Goal: Complete application form: Complete application form

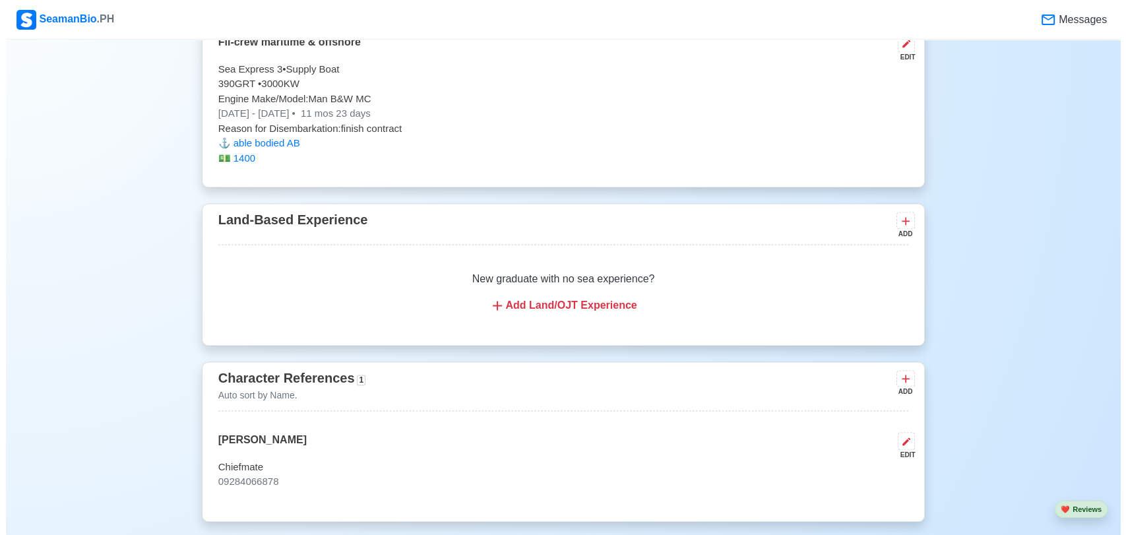
scroll to position [1613, 0]
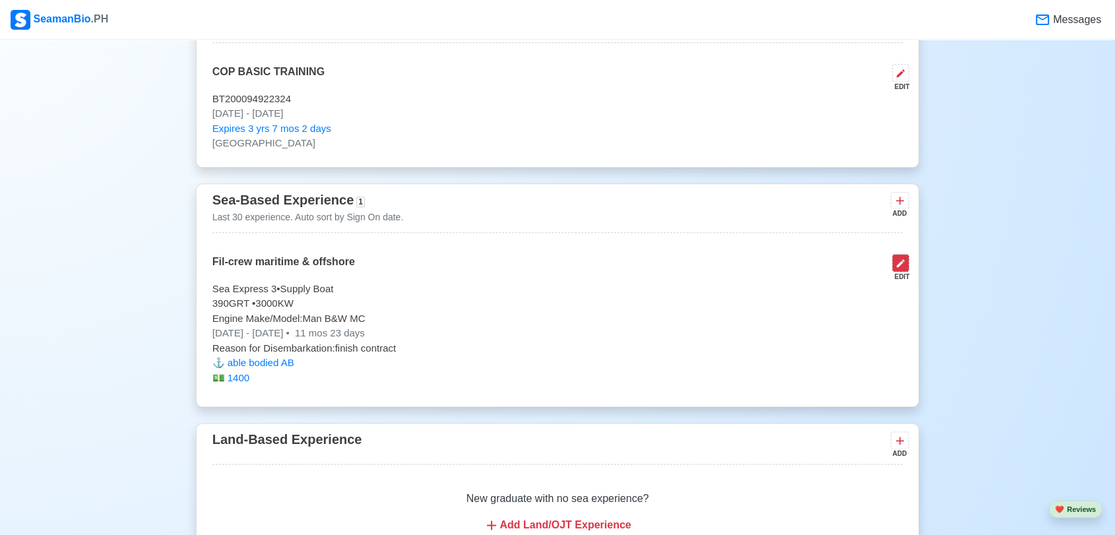
click at [903, 261] on icon at bounding box center [901, 263] width 8 height 8
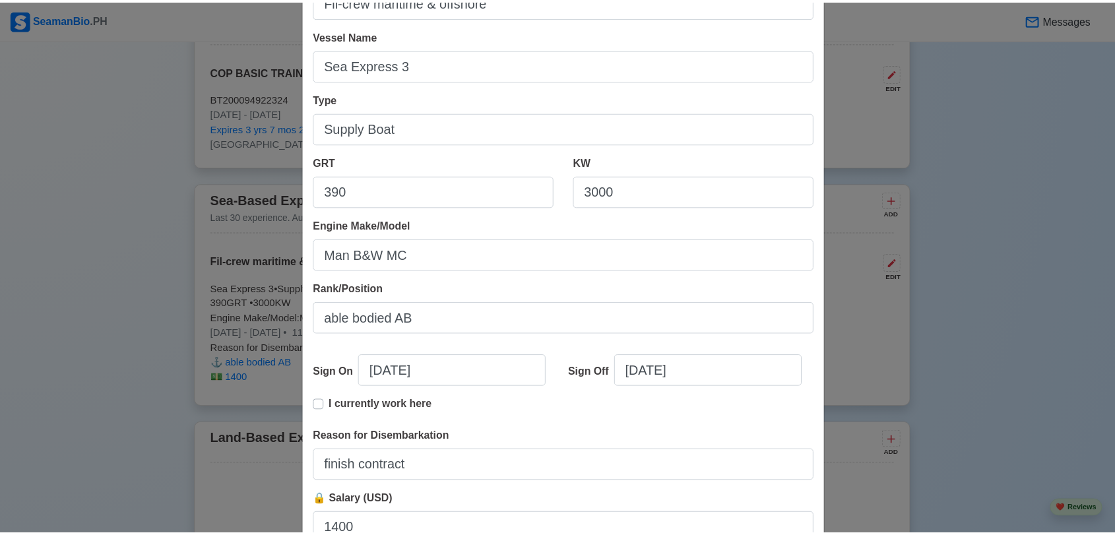
scroll to position [216, 0]
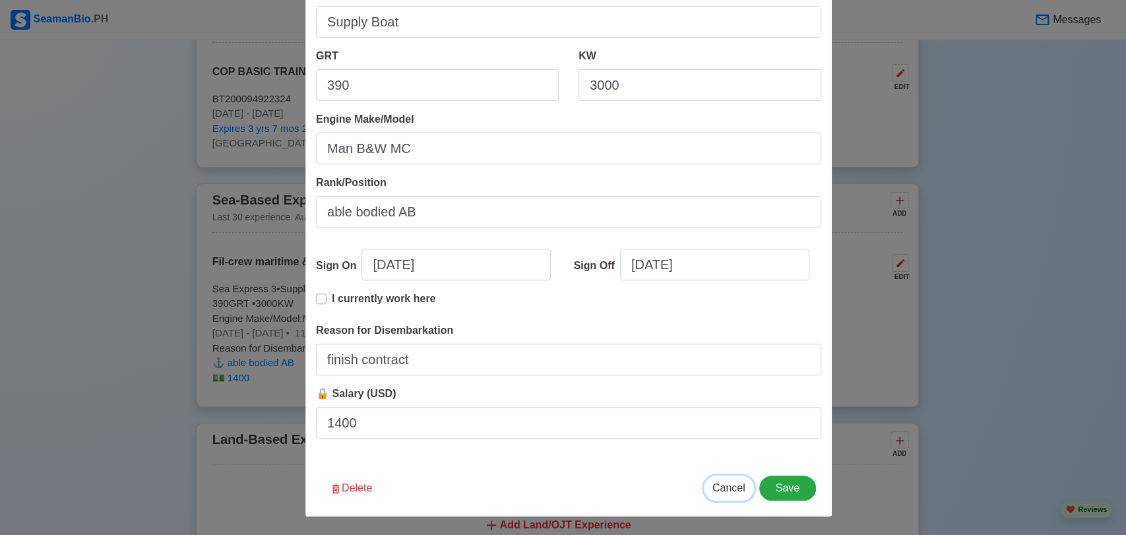
click at [728, 488] on span "Cancel" at bounding box center [729, 487] width 33 height 11
type input "[DATE]"
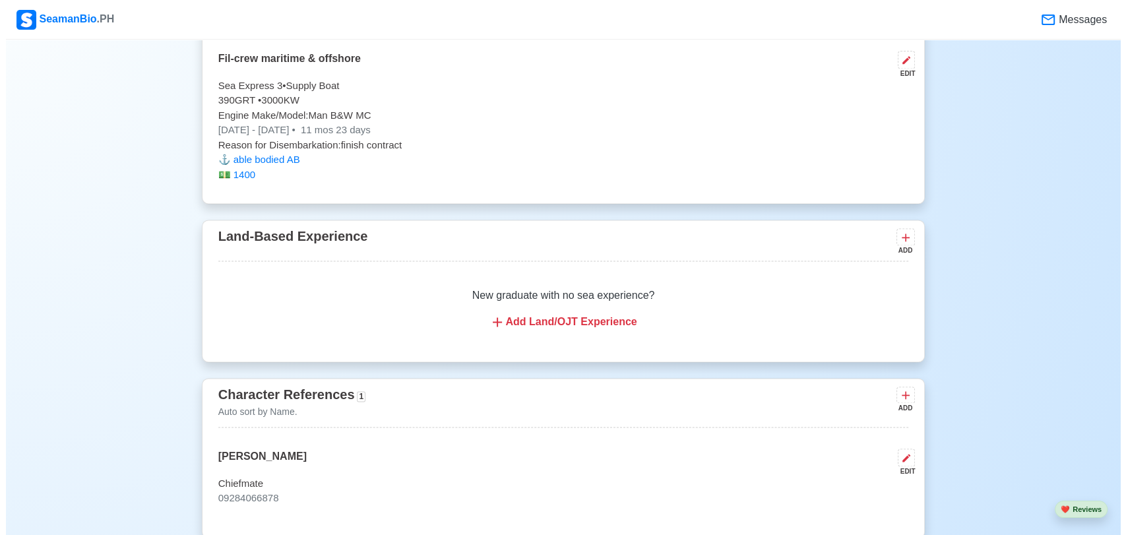
scroll to position [1832, 0]
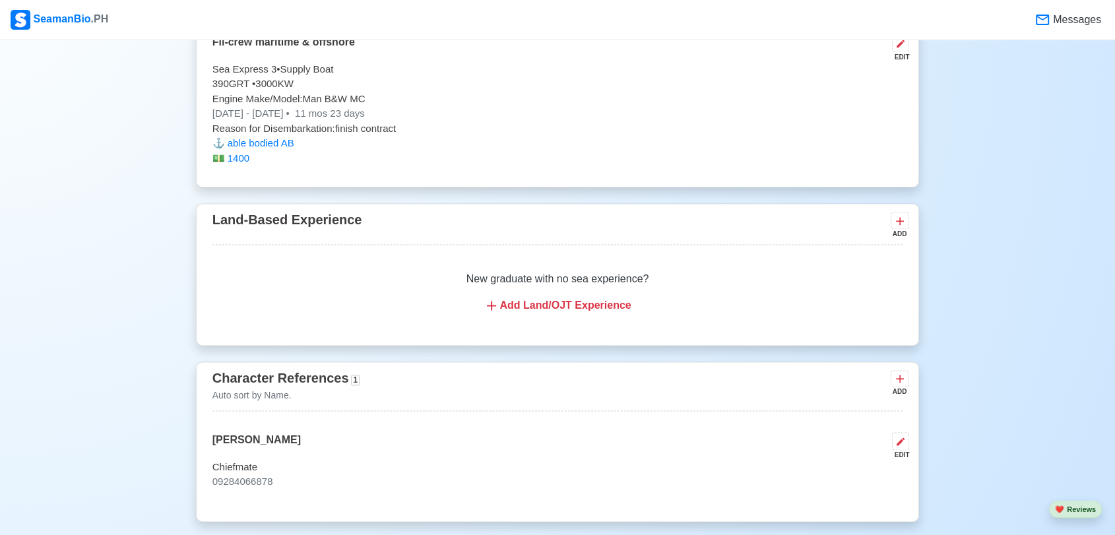
click at [581, 309] on div "Add Land/OJT Experience" at bounding box center [557, 306] width 659 height 16
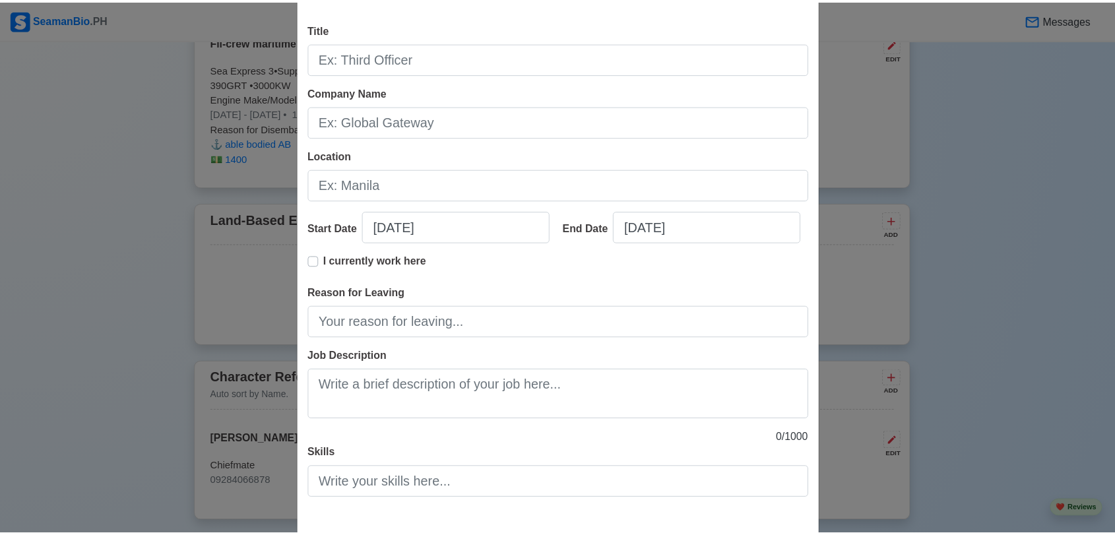
scroll to position [114, 0]
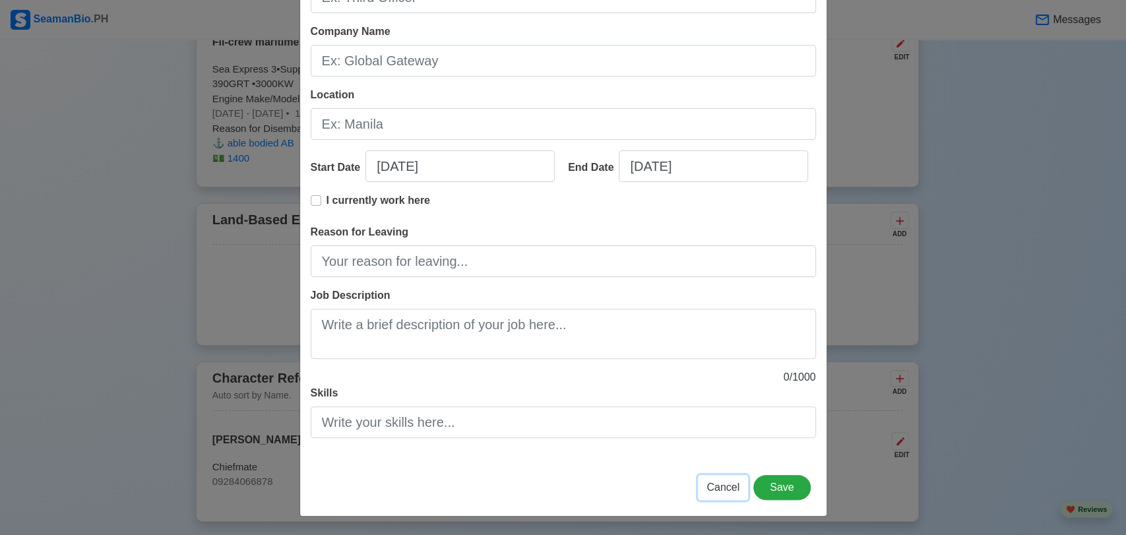
click at [723, 488] on span "Cancel" at bounding box center [723, 487] width 33 height 11
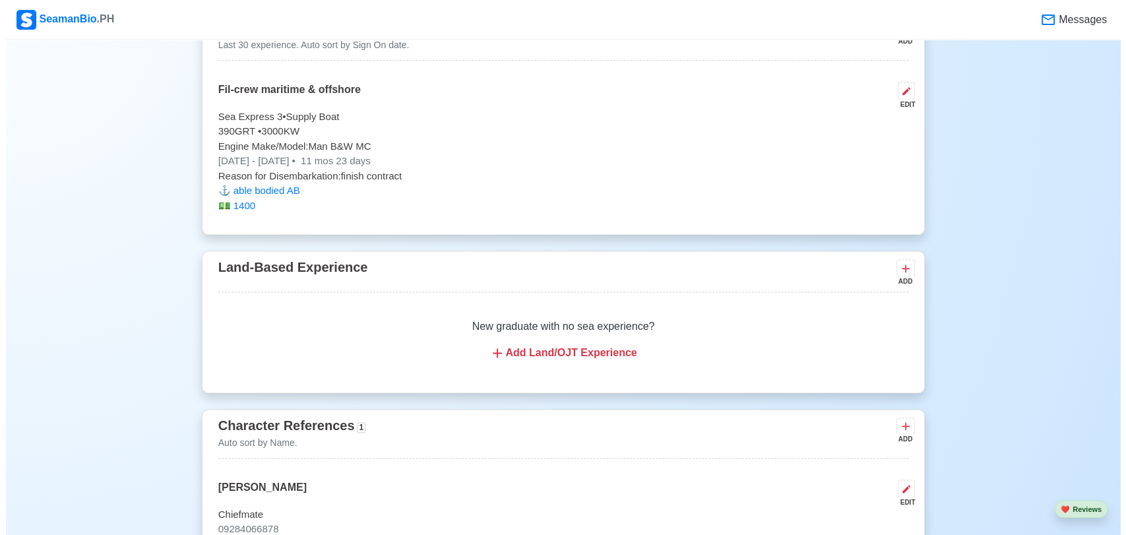
scroll to position [1759, 0]
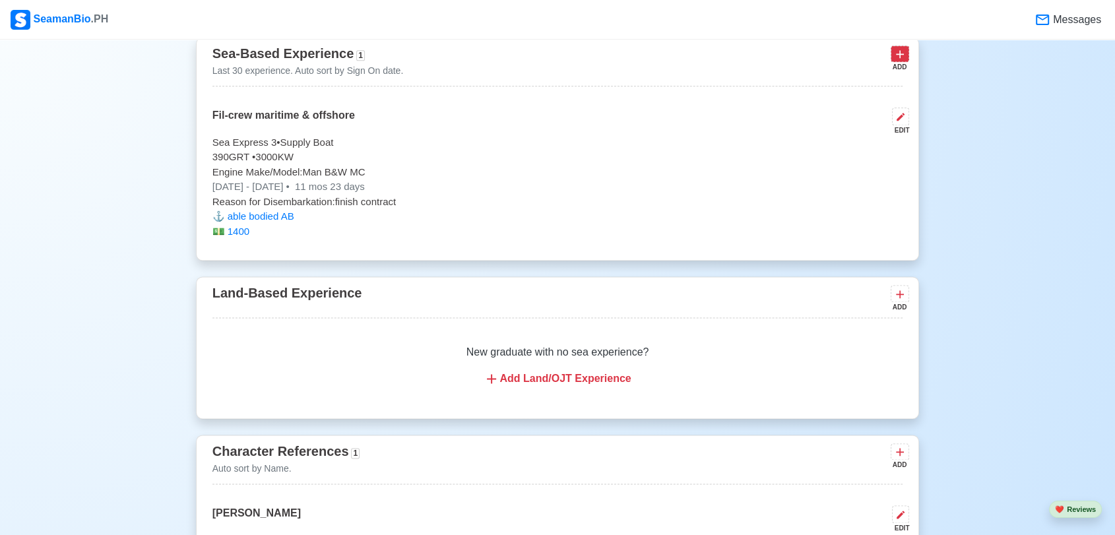
click at [899, 57] on icon at bounding box center [900, 54] width 8 height 8
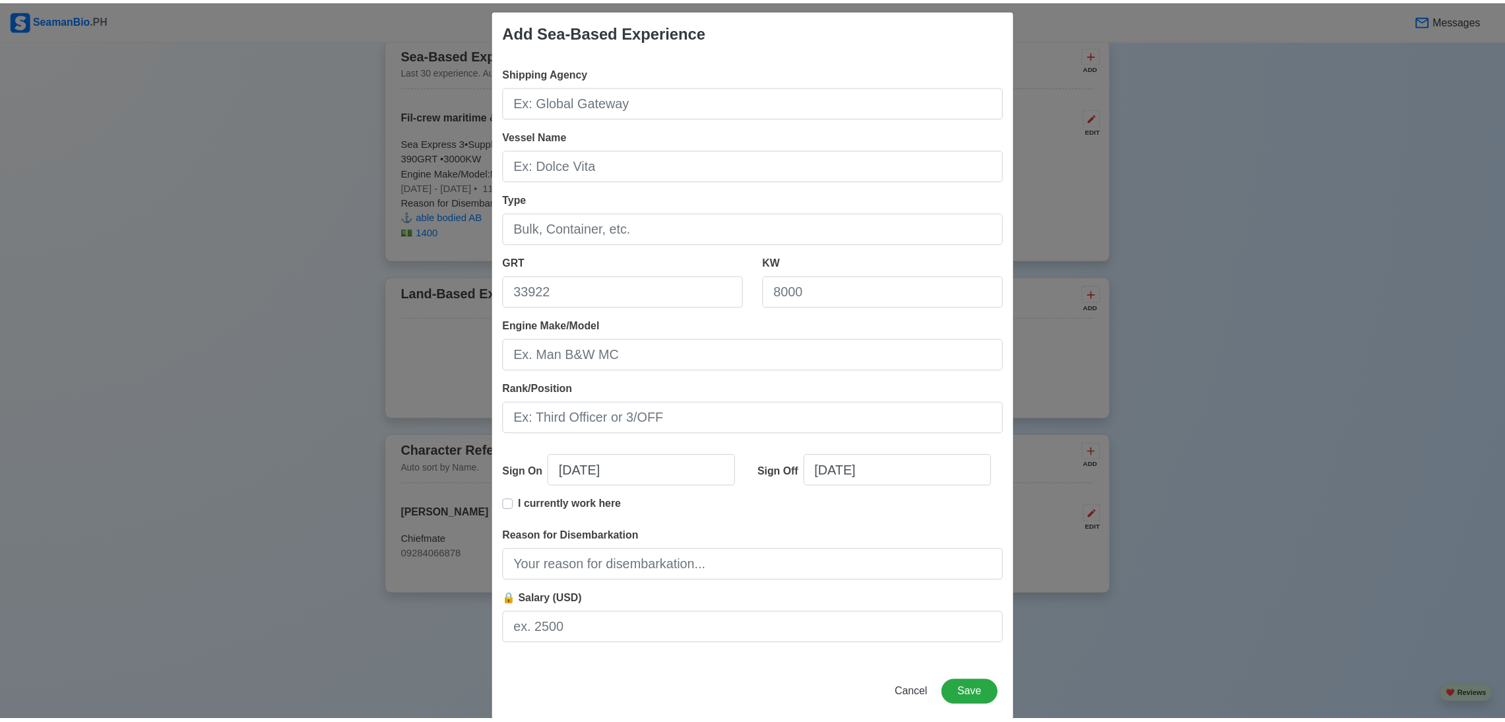
scroll to position [0, 0]
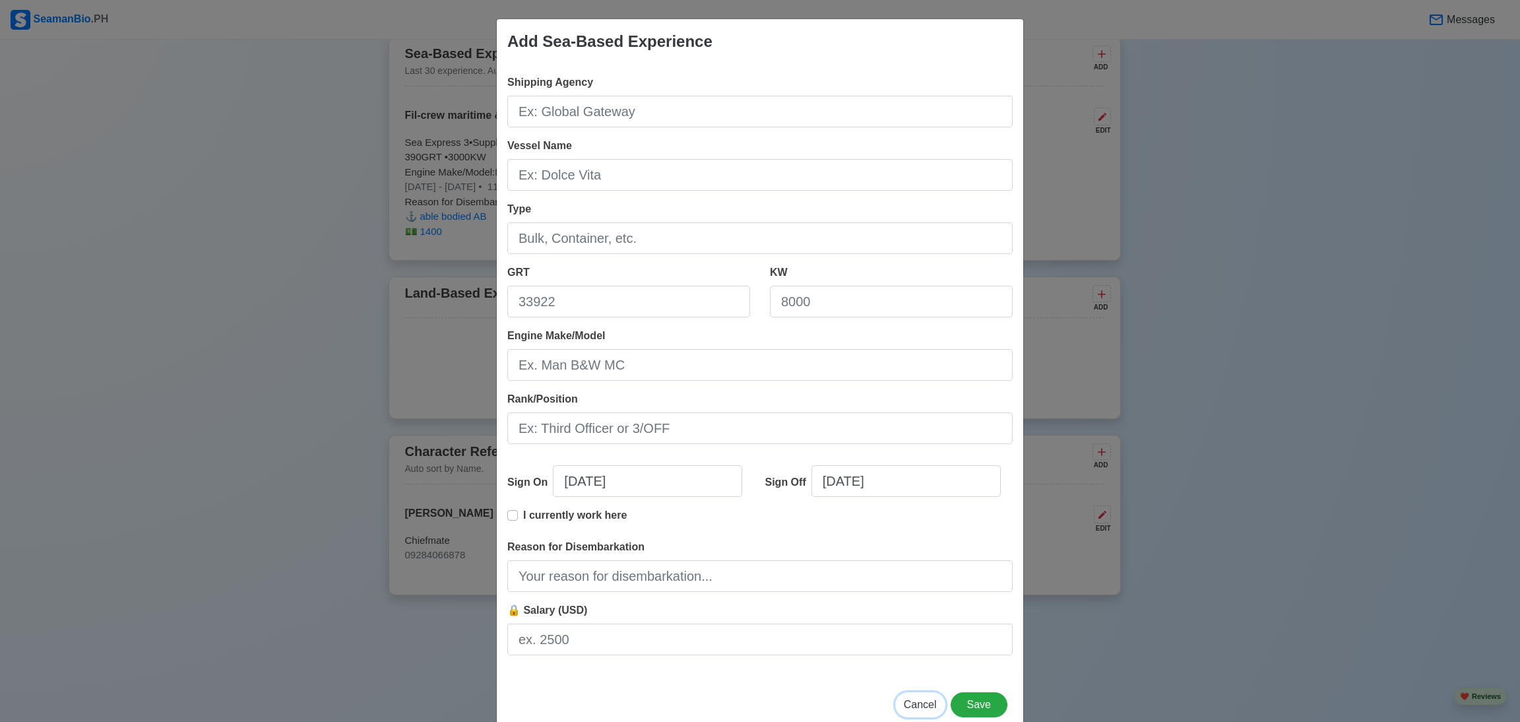
click at [928, 534] on span "Cancel" at bounding box center [920, 704] width 33 height 11
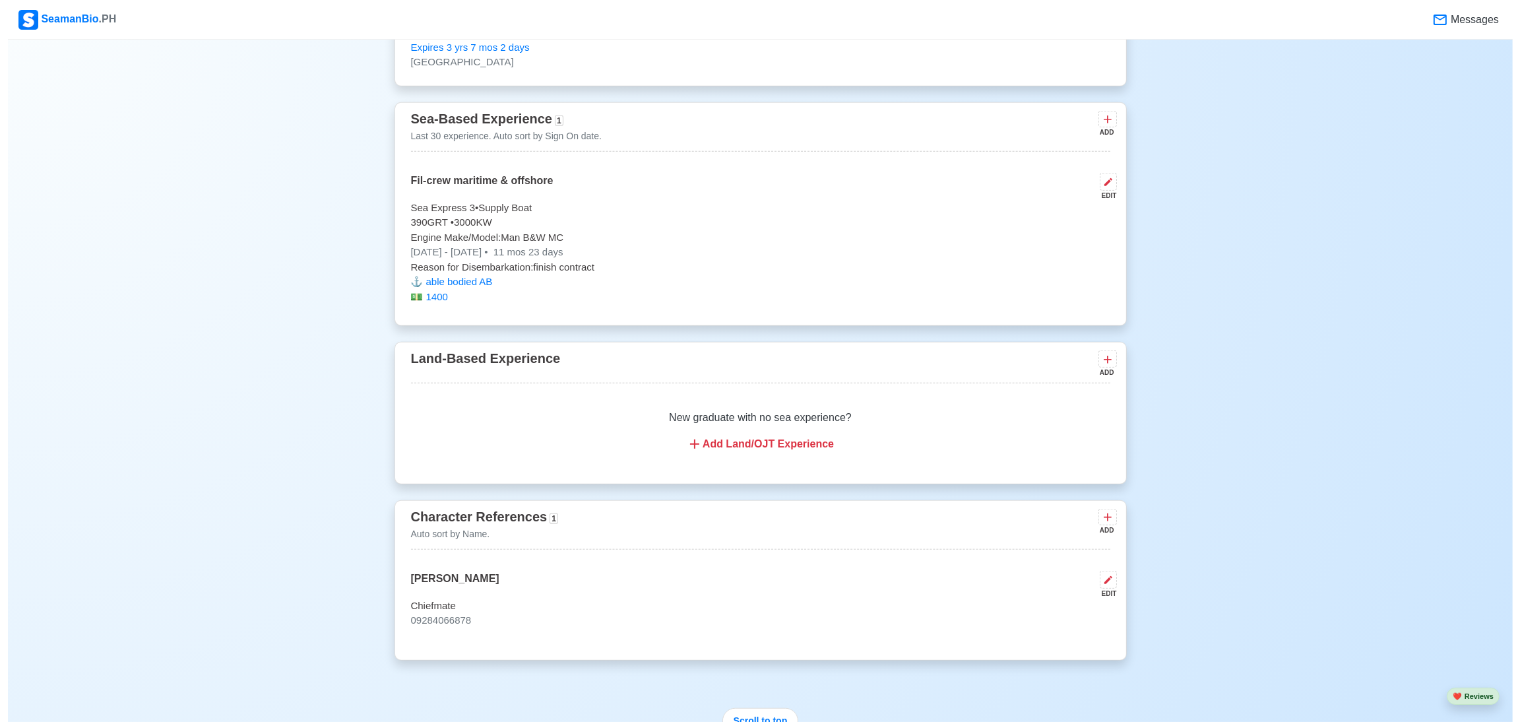
scroll to position [1660, 0]
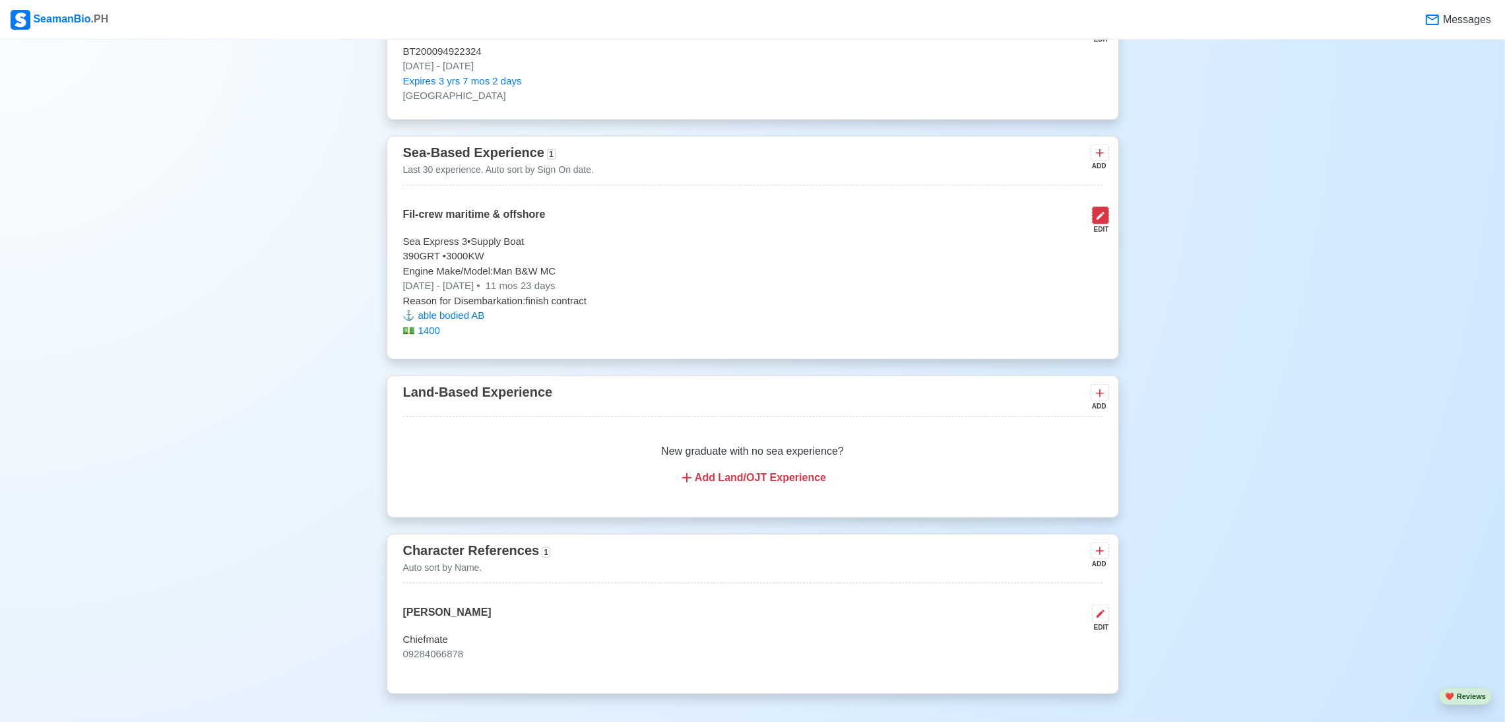
click at [1100, 220] on icon at bounding box center [1101, 216] width 8 height 8
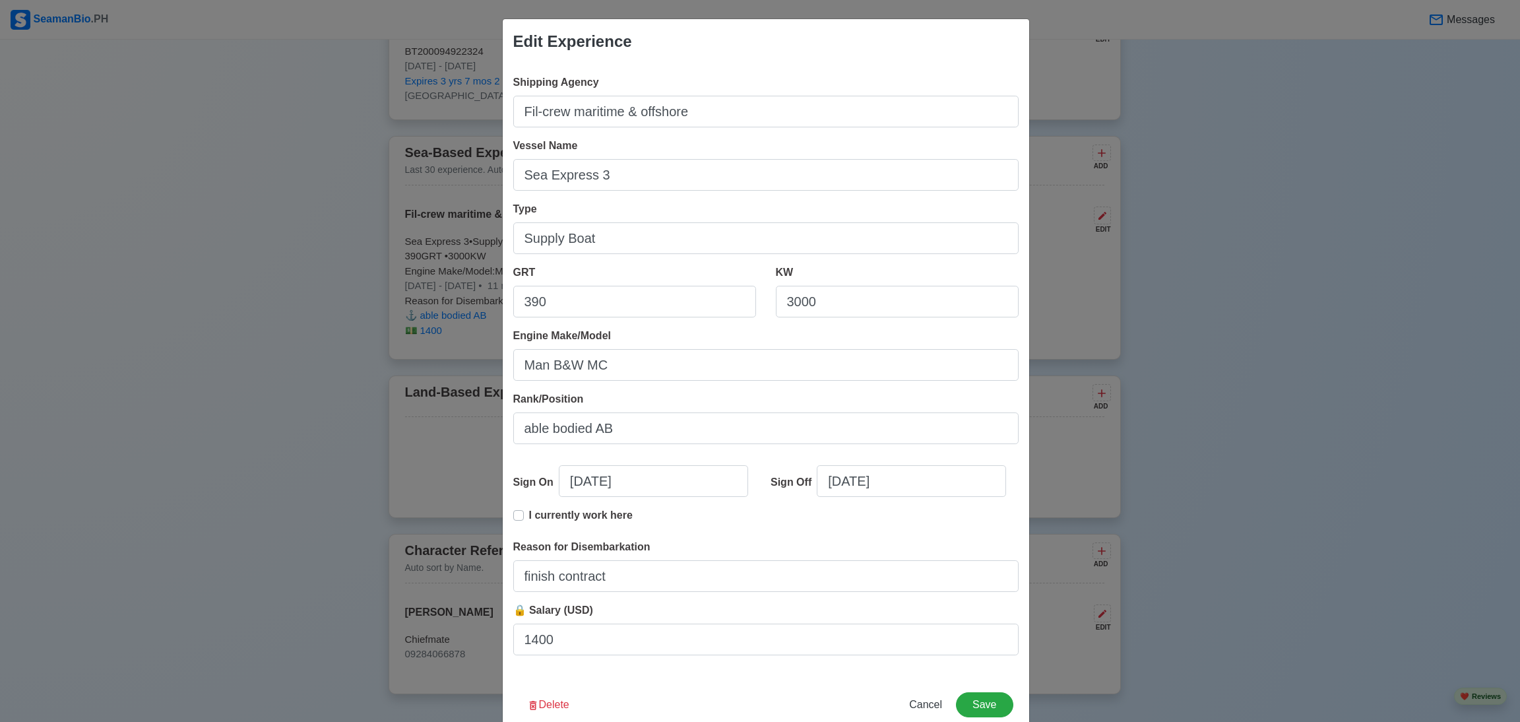
click at [1126, 534] on div "Edit Experience Shipping Agency Fil-crew maritime & offshore Vessel Name Sea Ex…" at bounding box center [760, 361] width 1520 height 722
click at [920, 534] on span "Cancel" at bounding box center [925, 704] width 33 height 11
type input "[DATE]"
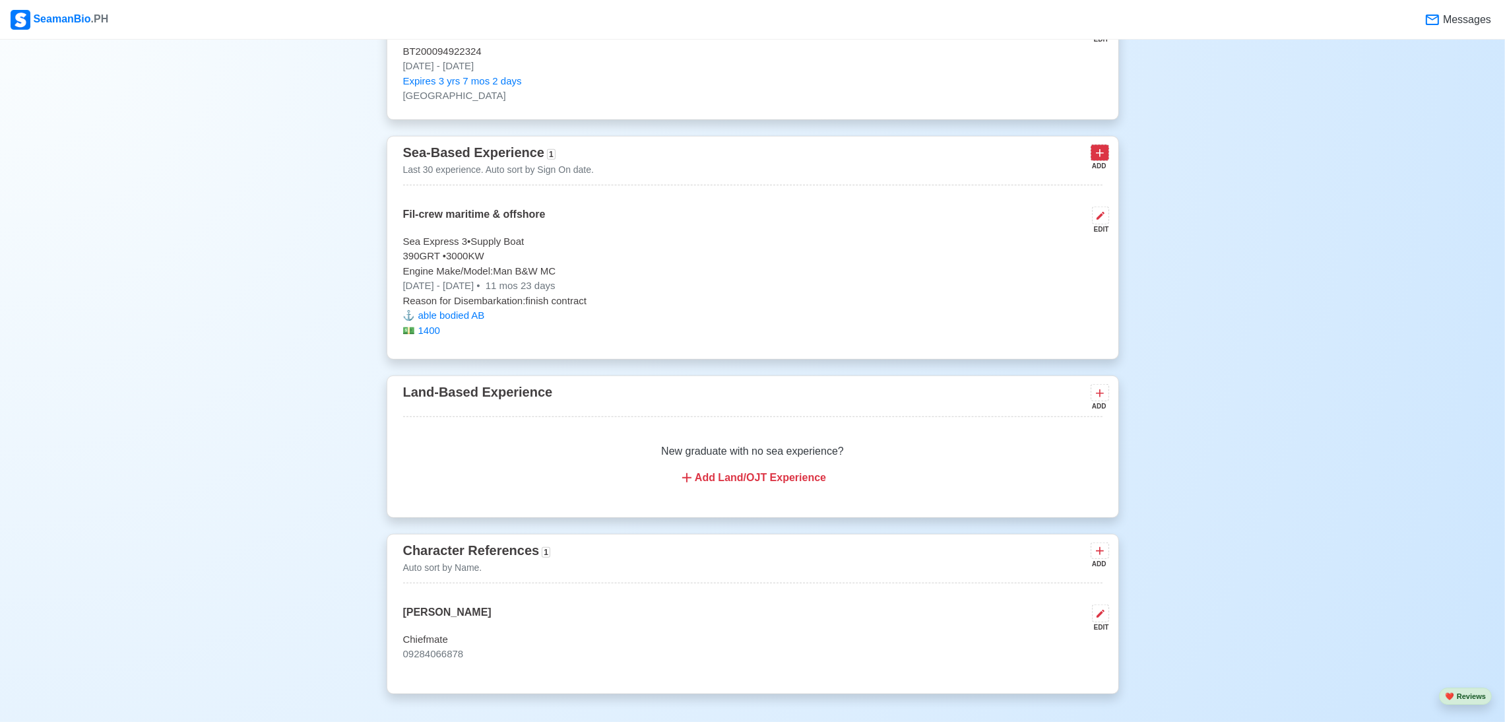
click at [1096, 157] on icon at bounding box center [1100, 153] width 8 height 8
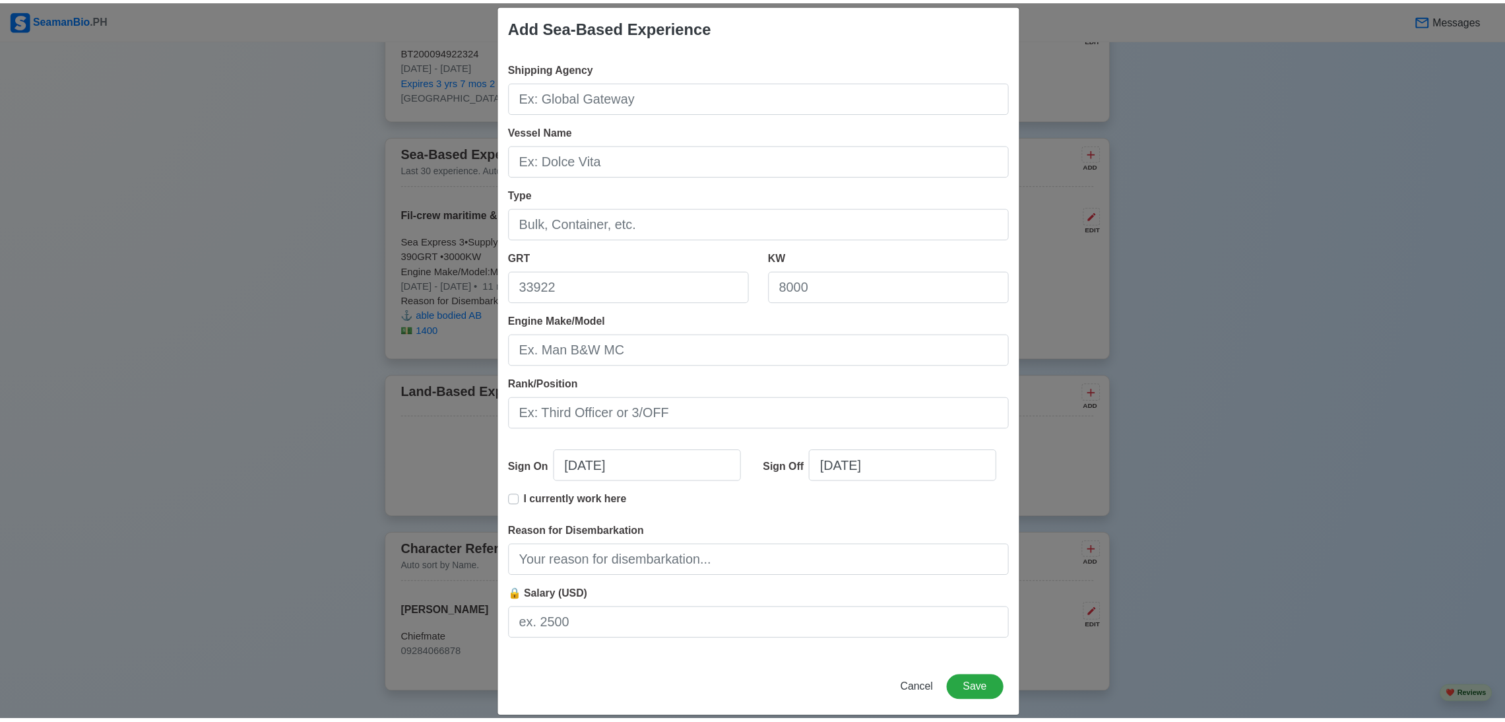
scroll to position [30, 0]
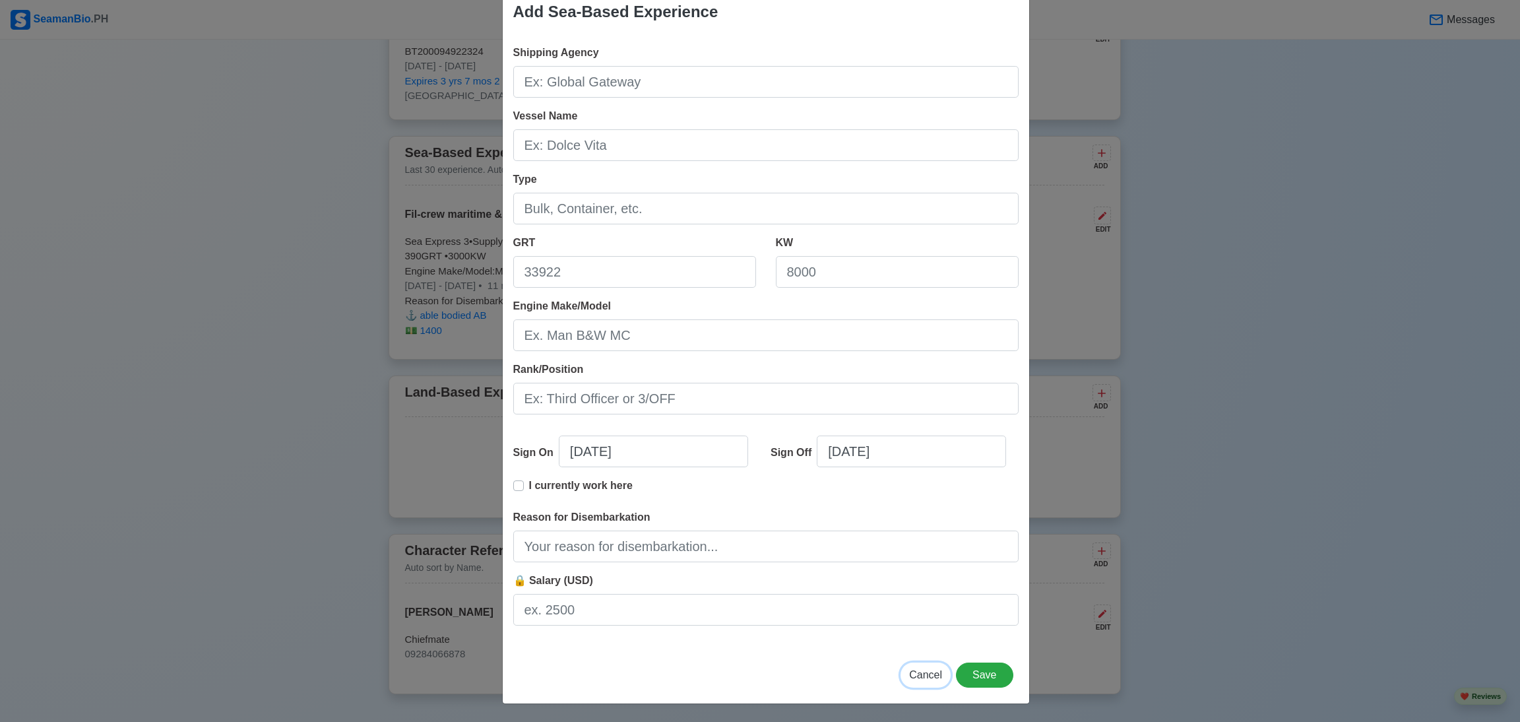
click at [917, 534] on span "Cancel" at bounding box center [925, 674] width 33 height 11
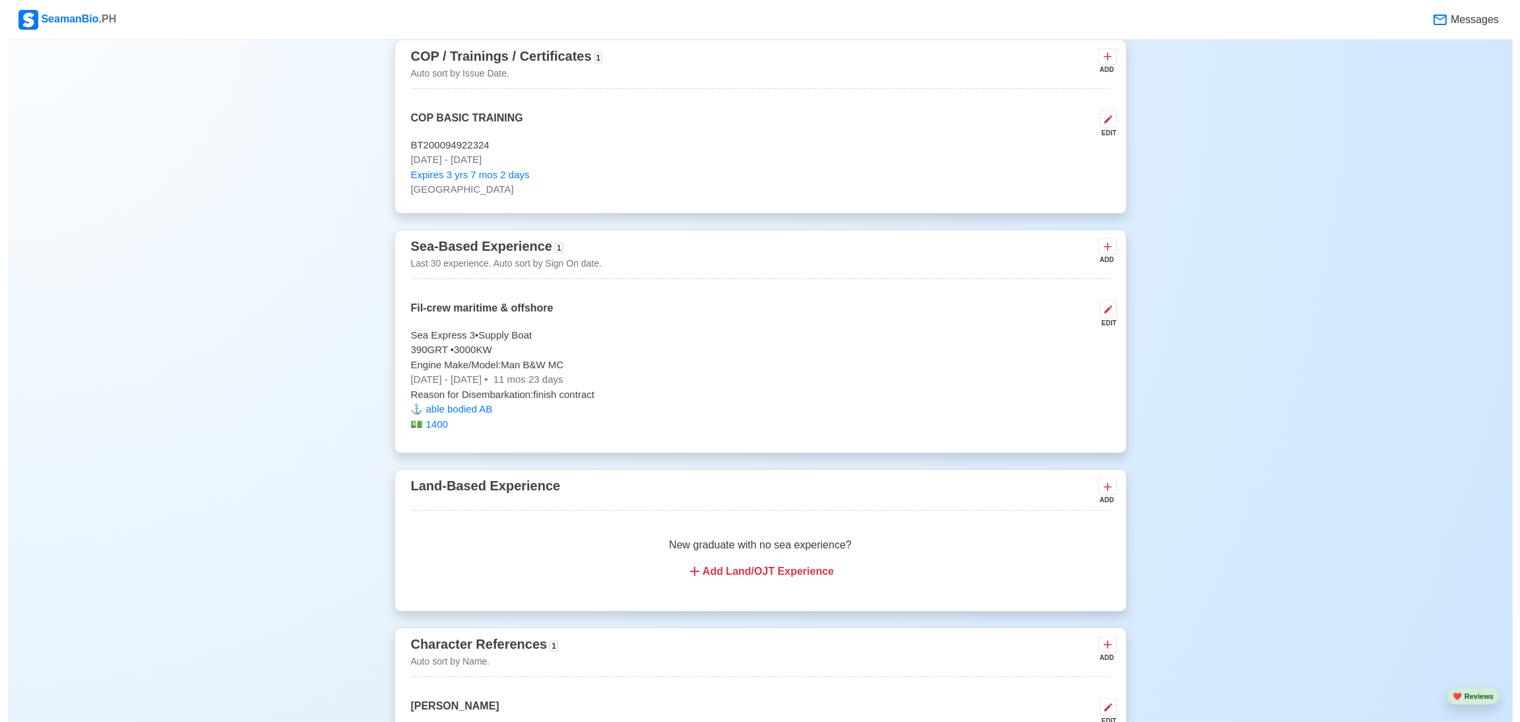
scroll to position [1462, 0]
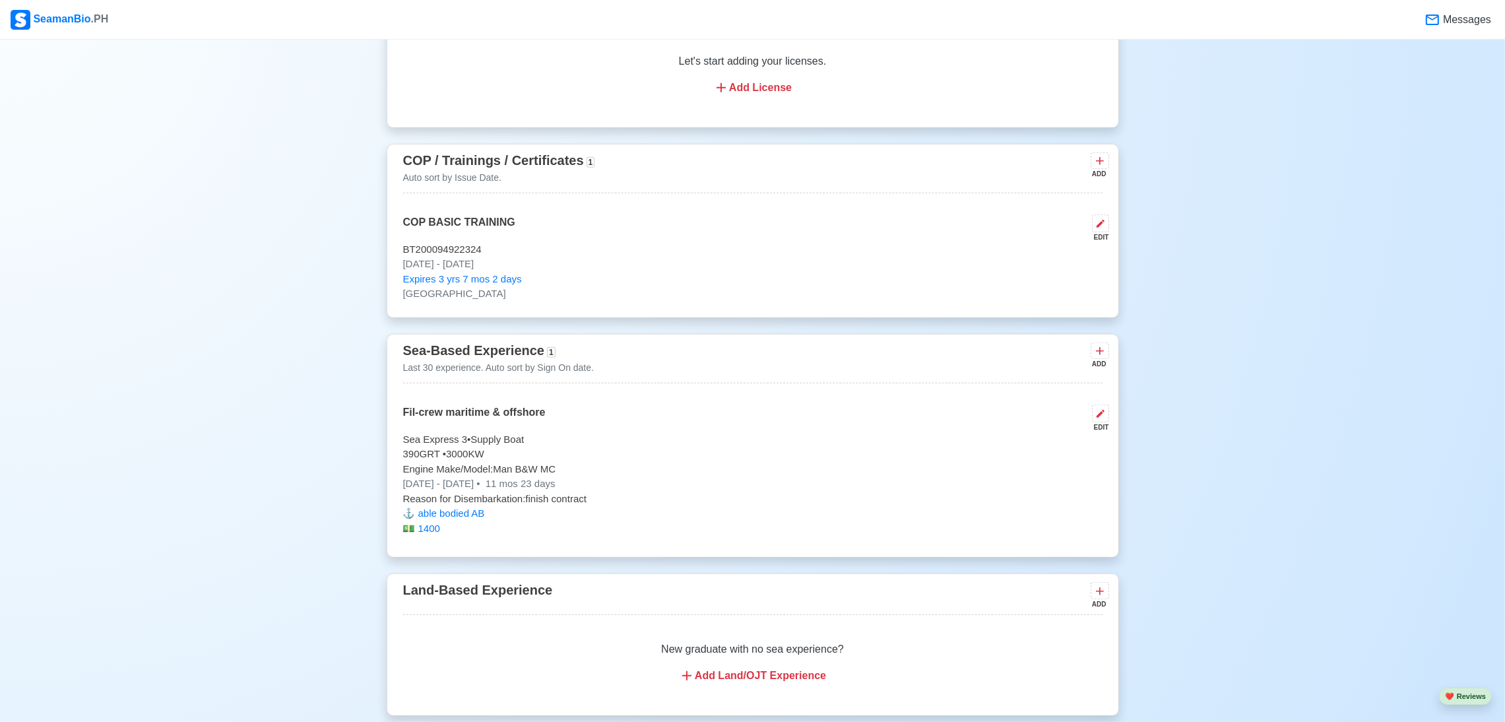
click at [1101, 369] on div "ADD" at bounding box center [1099, 364] width 16 height 10
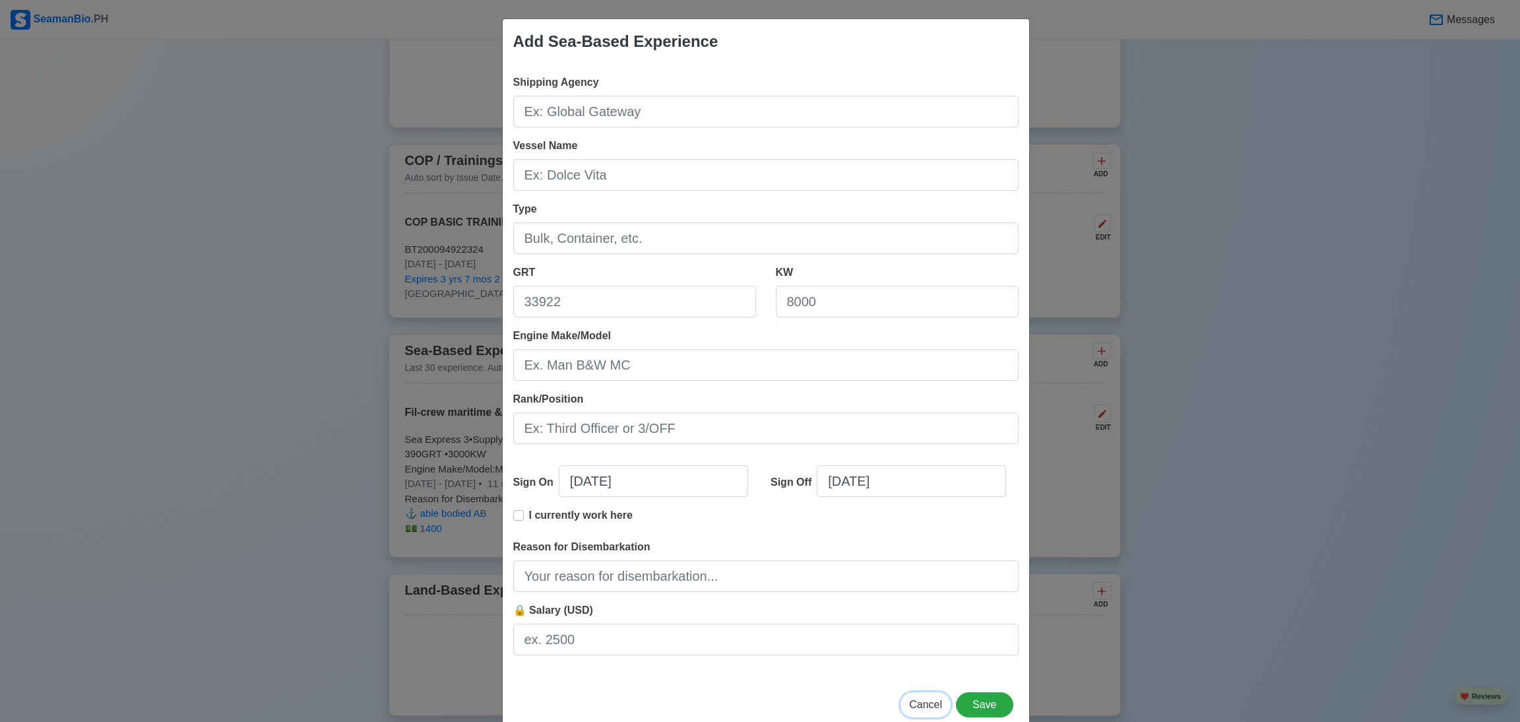
click at [927, 534] on span "Cancel" at bounding box center [925, 704] width 33 height 11
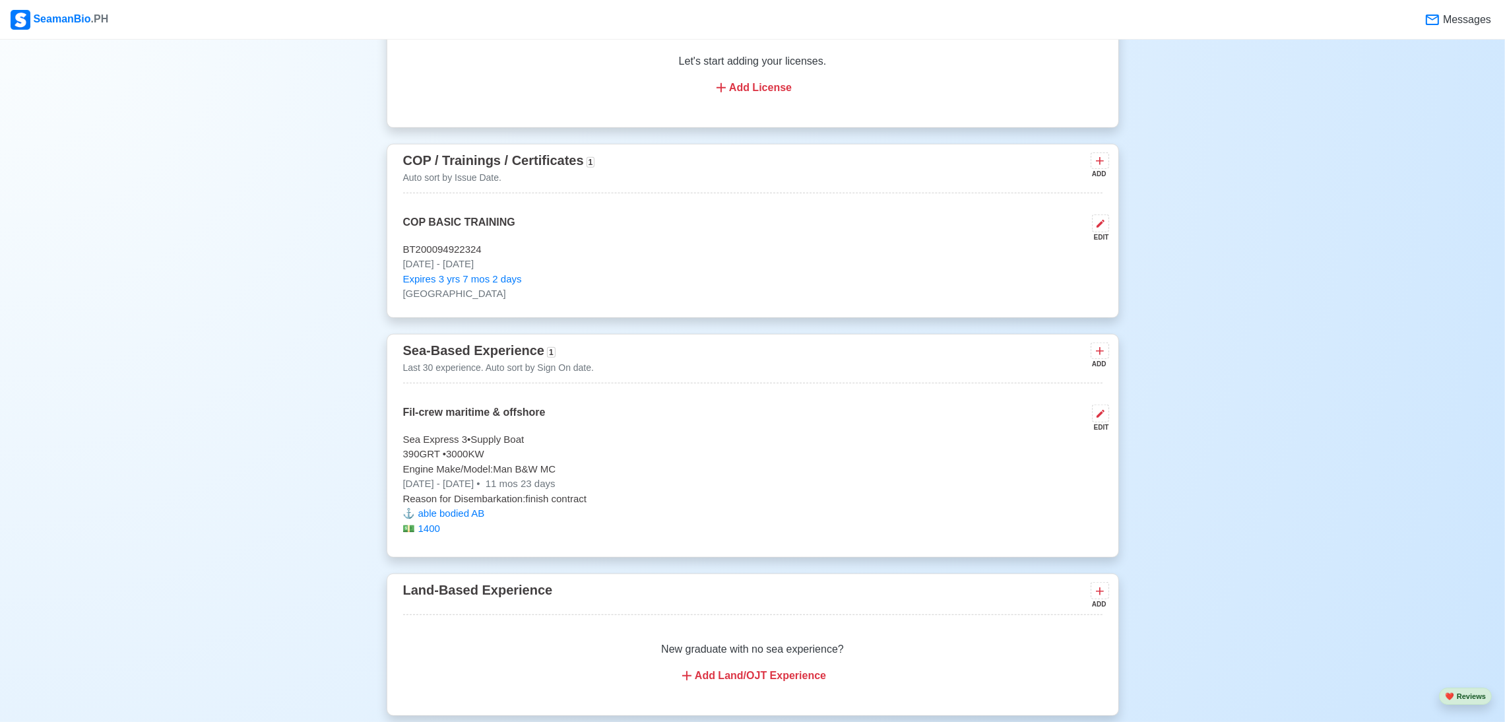
click at [1095, 366] on div "ADD" at bounding box center [1099, 364] width 16 height 10
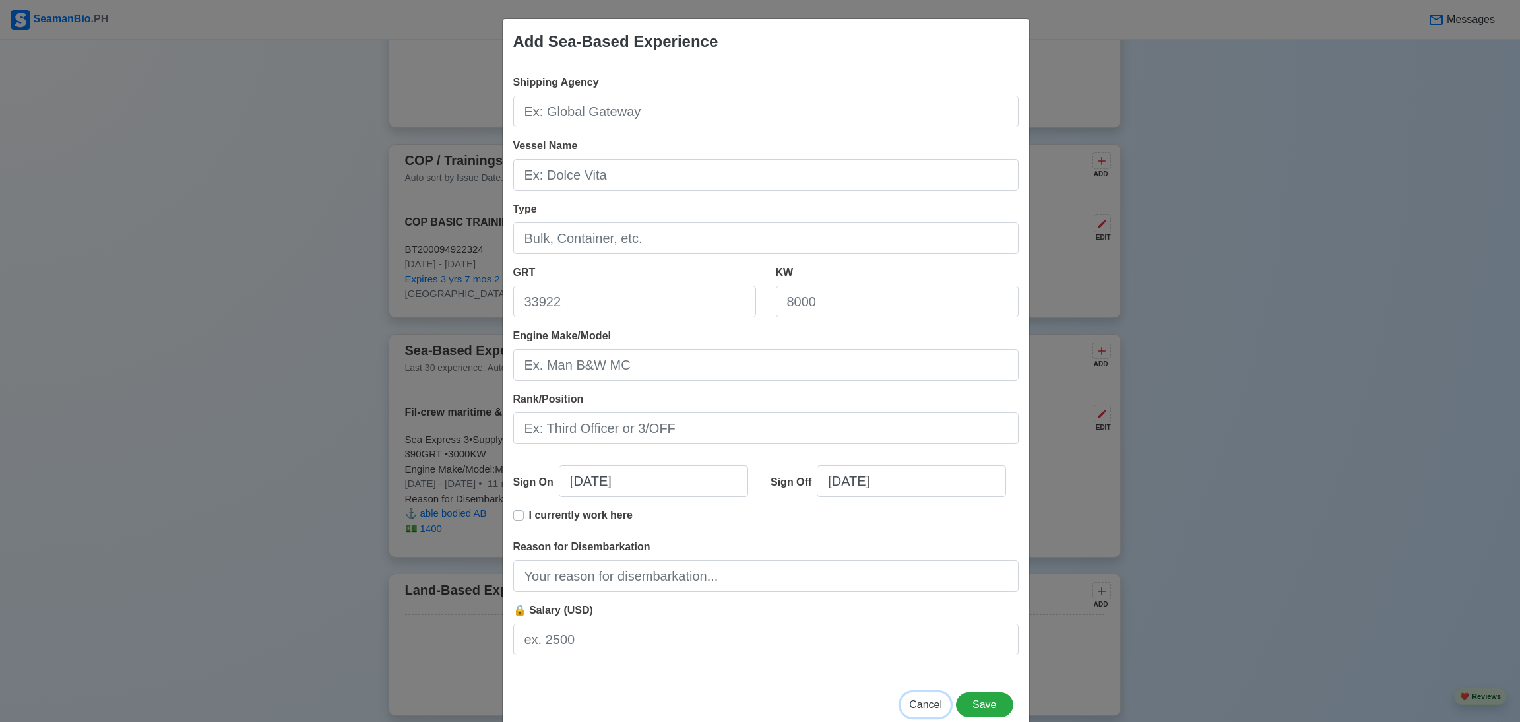
click at [919, 534] on span "Cancel" at bounding box center [925, 704] width 33 height 11
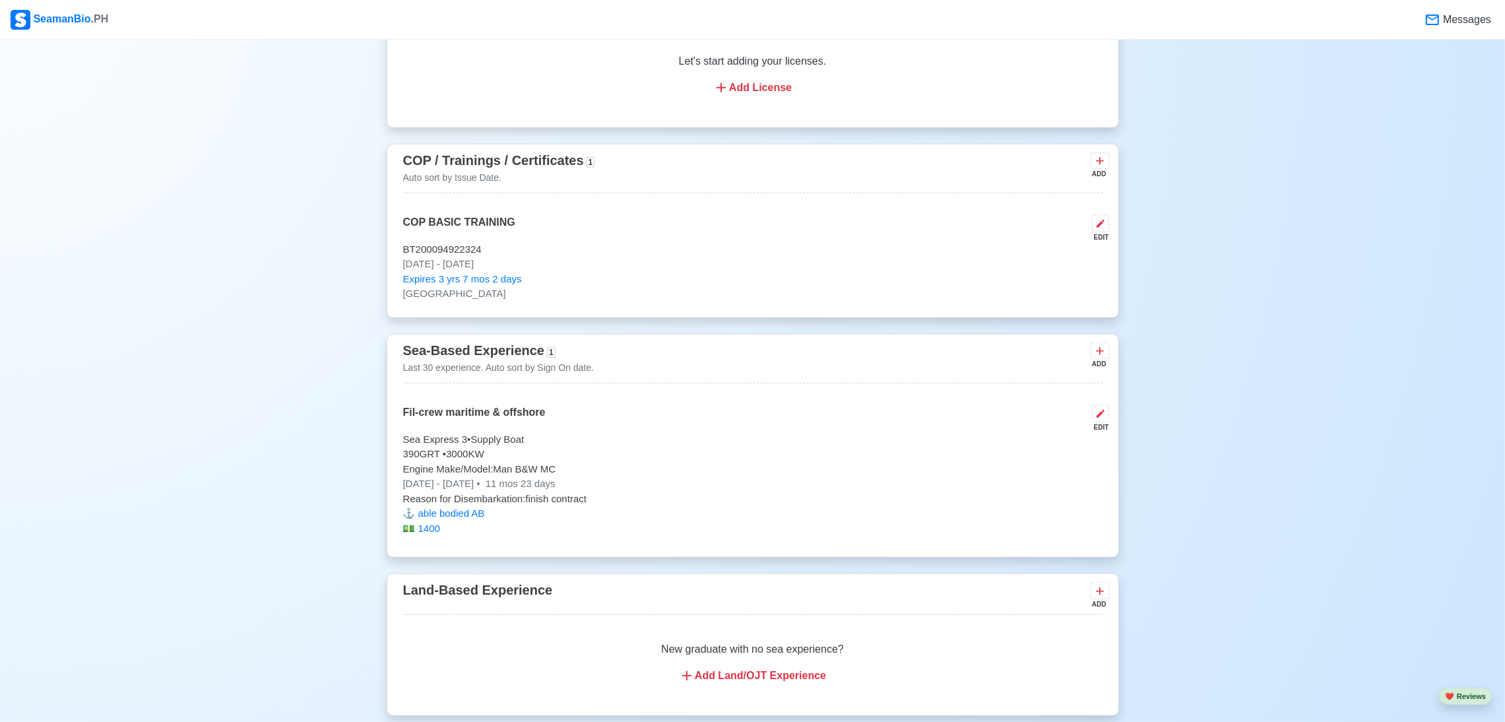
click at [963, 427] on div "Fil-crew maritime & offshore EDIT" at bounding box center [752, 418] width 699 height 28
click at [1098, 419] on icon at bounding box center [1100, 413] width 11 height 11
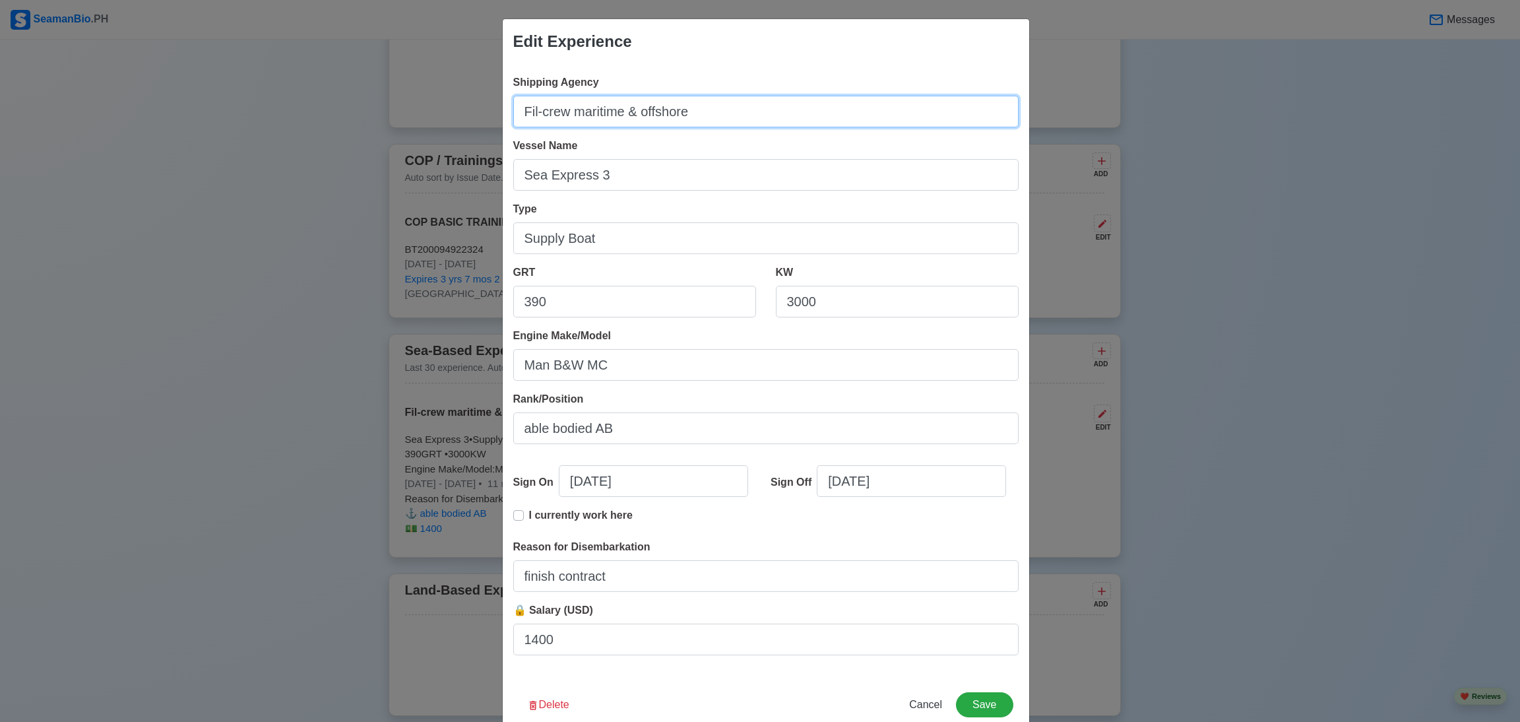
drag, startPoint x: 516, startPoint y: 113, endPoint x: 707, endPoint y: 130, distance: 191.5
click at [707, 122] on input "Fil-crew maritime & offshore" at bounding box center [765, 112] width 505 height 32
click at [920, 534] on span "Cancel" at bounding box center [925, 704] width 33 height 11
type input "[DATE]"
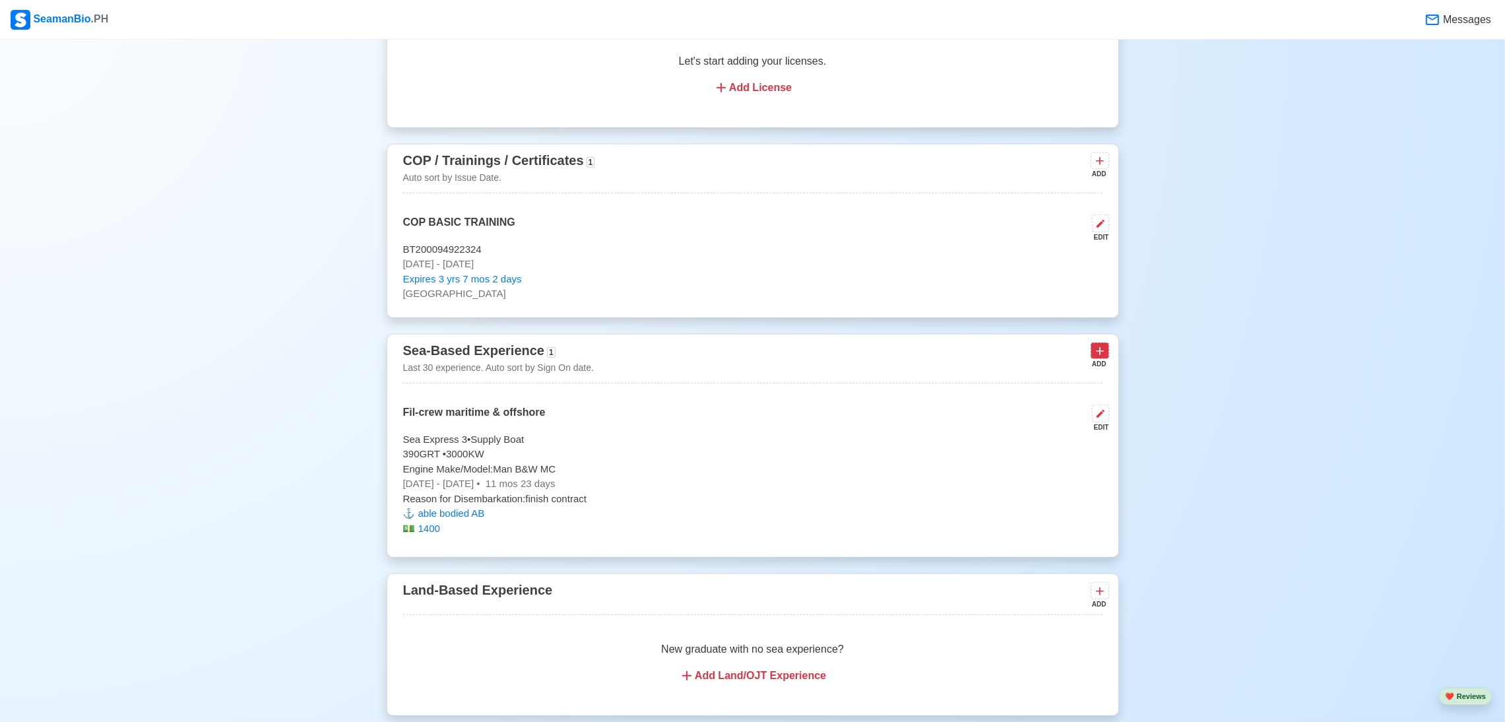
click at [1098, 358] on icon at bounding box center [1099, 350] width 13 height 13
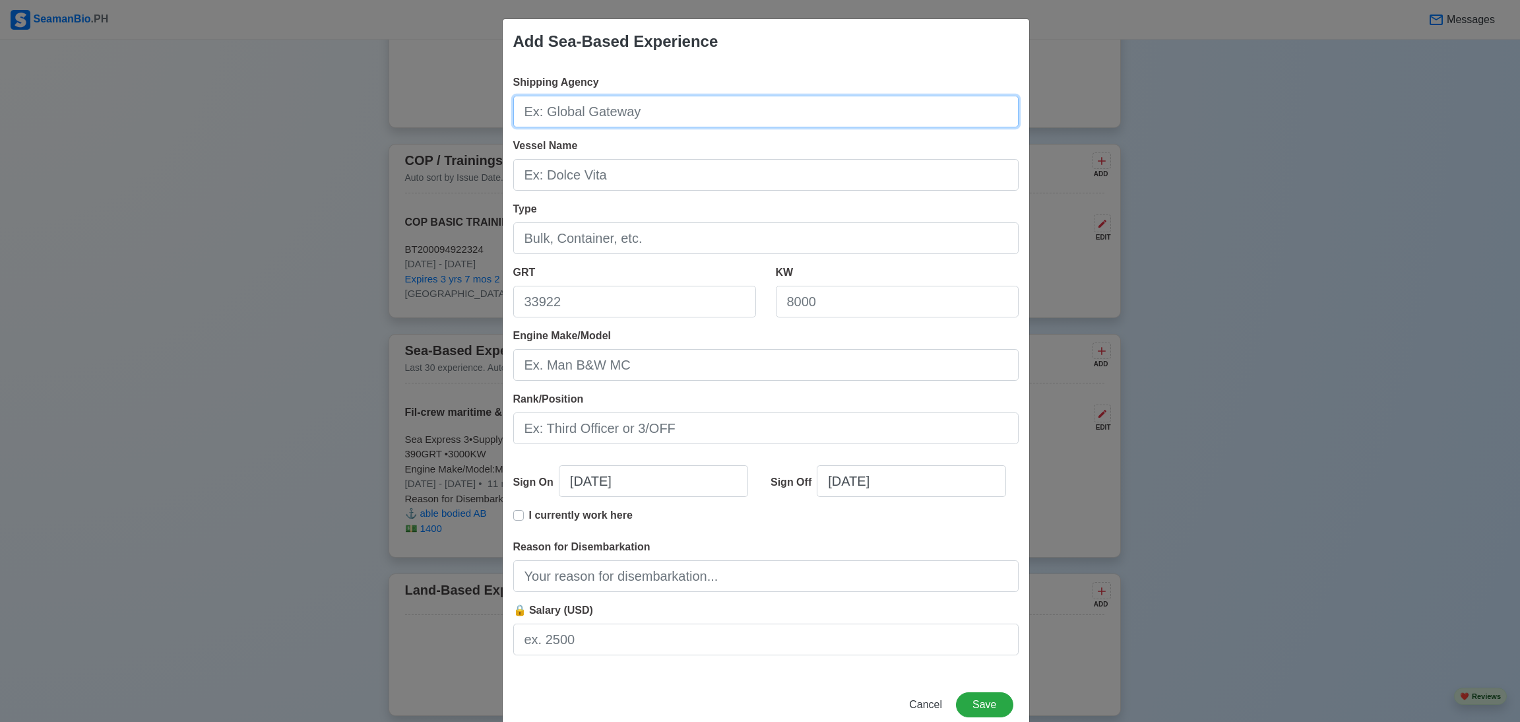
click at [692, 119] on input "Shipping Agency" at bounding box center [765, 112] width 505 height 32
paste input "Fil-crew maritime & offshore"
type input "Fil-crew maritime & offshore"
click at [973, 534] on button "Save" at bounding box center [984, 704] width 57 height 25
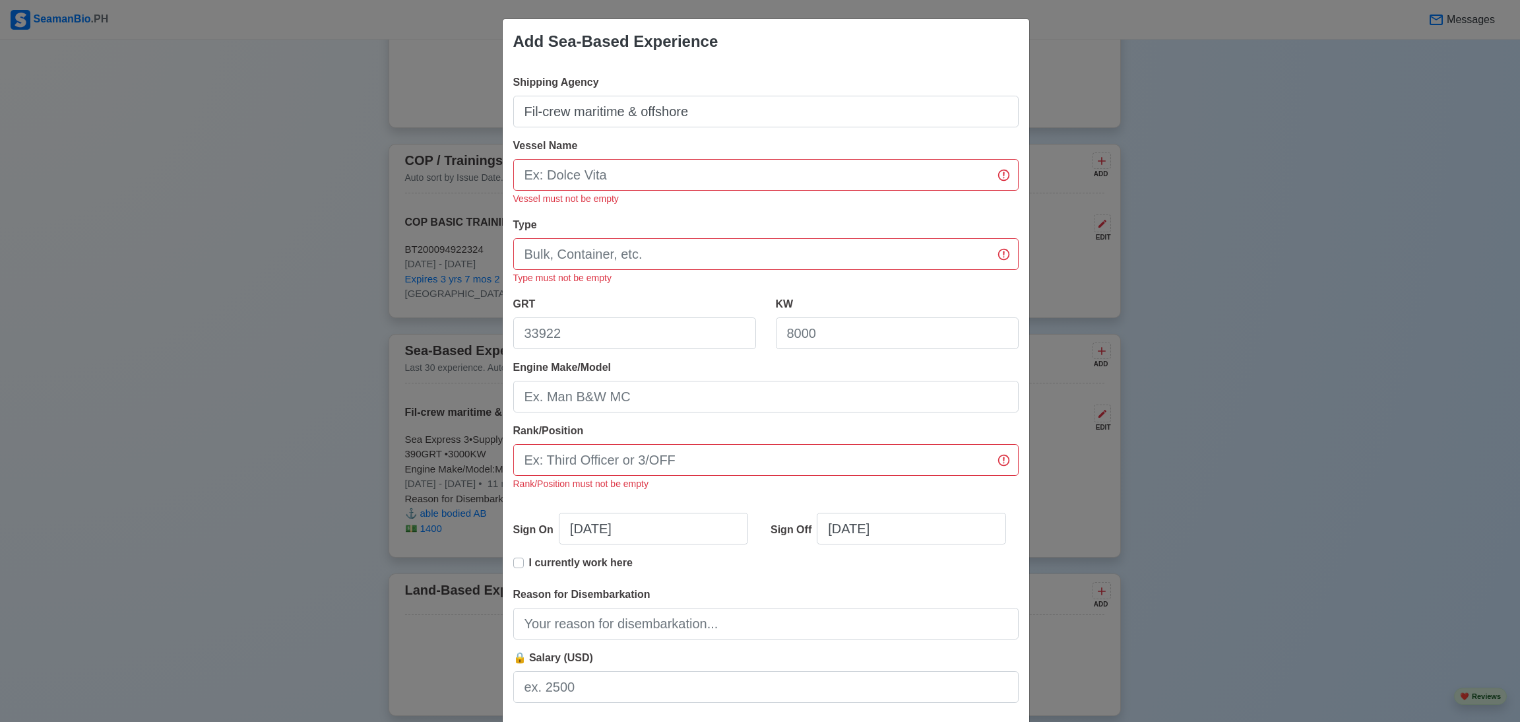
scroll to position [77, 0]
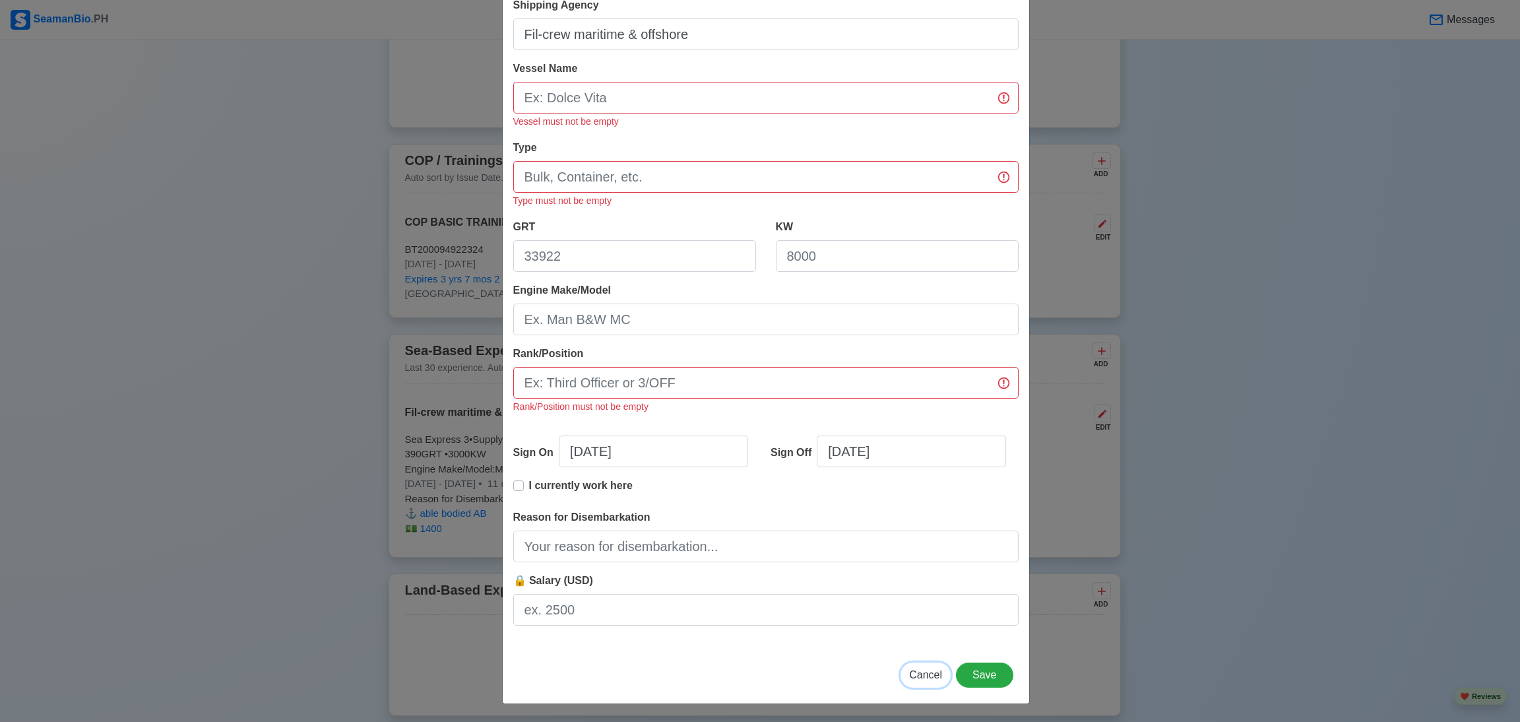
click at [925, 534] on span "Cancel" at bounding box center [925, 674] width 33 height 11
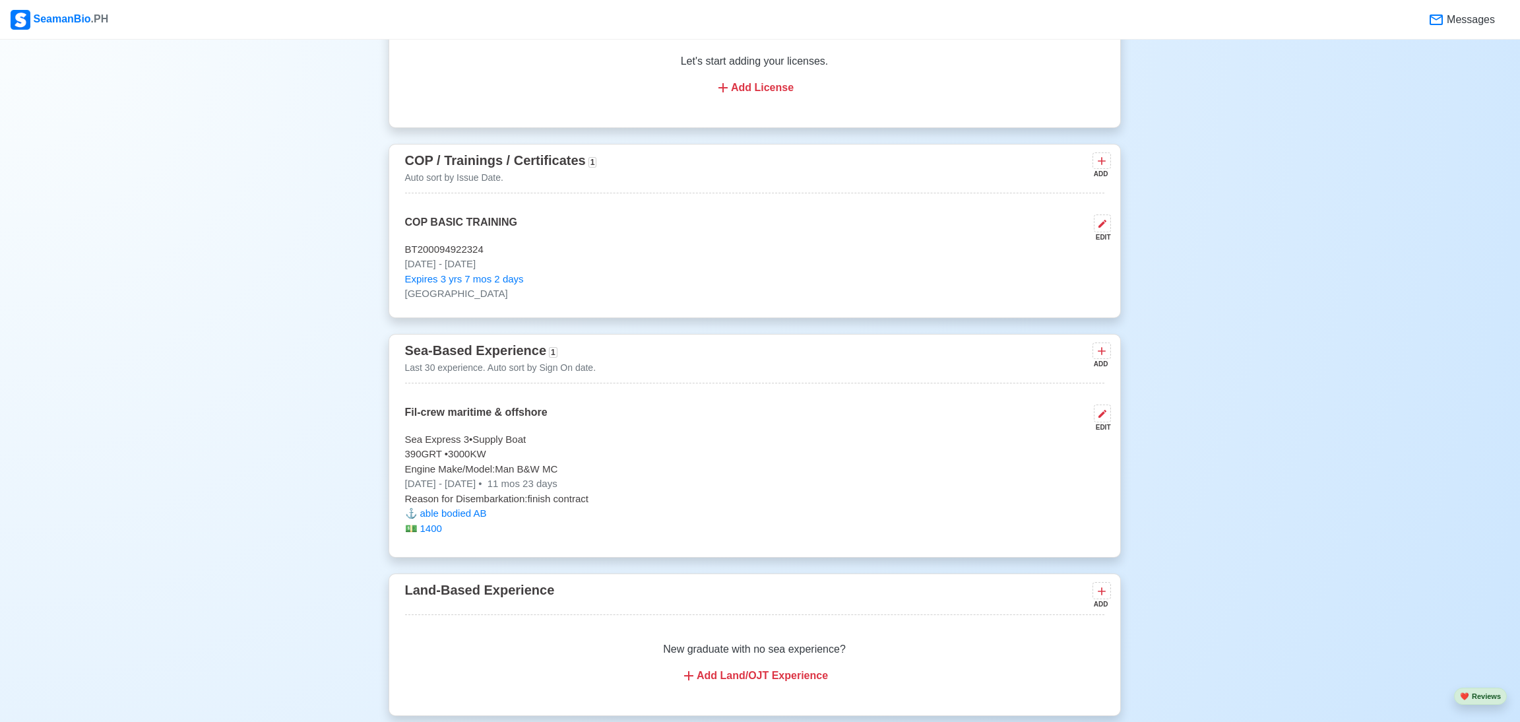
scroll to position [30, 0]
click at [592, 459] on p "390 GRT • 3000 KW" at bounding box center [752, 454] width 699 height 15
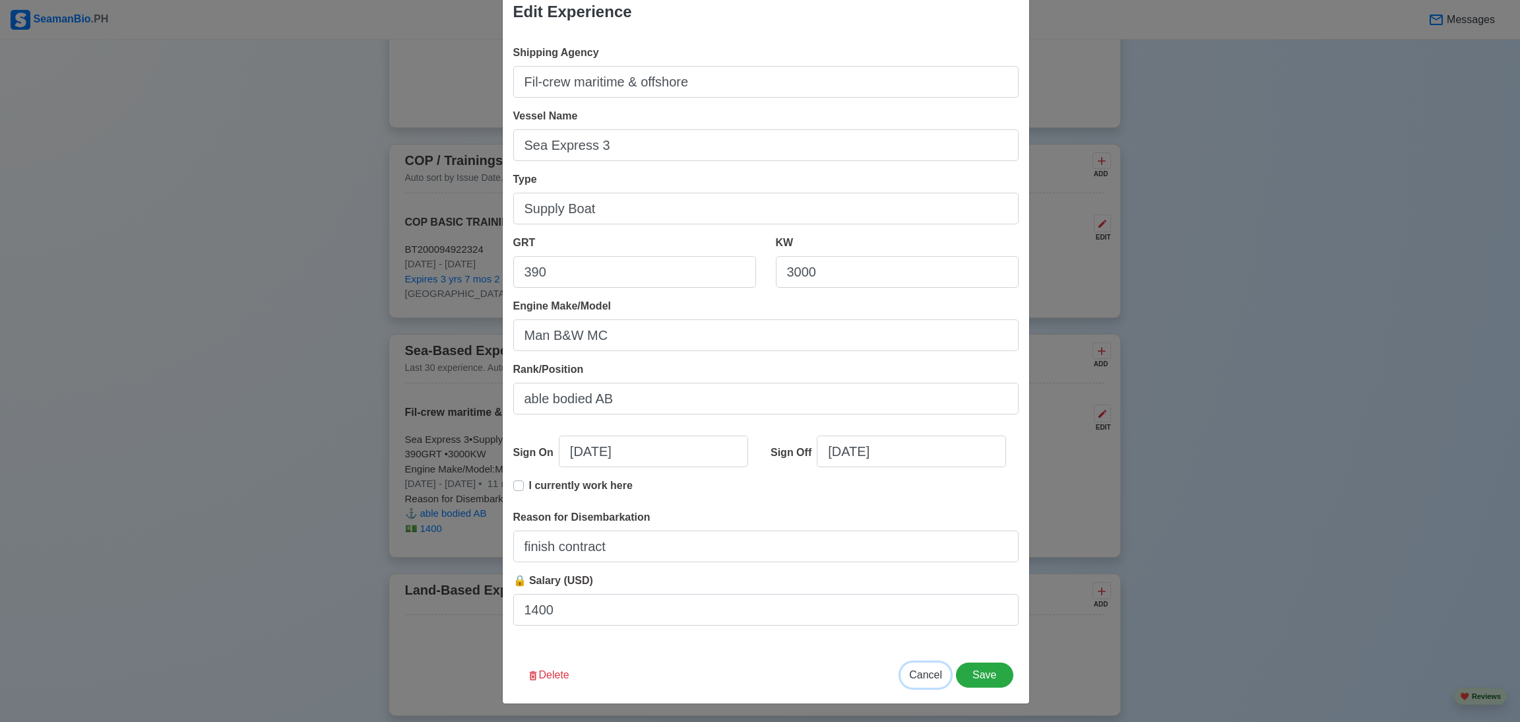
click at [923, 534] on button "Cancel" at bounding box center [926, 674] width 50 height 25
type input "[DATE]"
